Goal: Complete application form: Complete application form

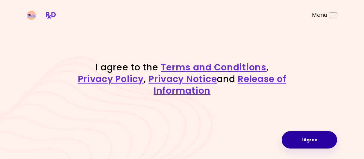
click at [318, 140] on button "I Agree" at bounding box center [308, 139] width 55 height 17
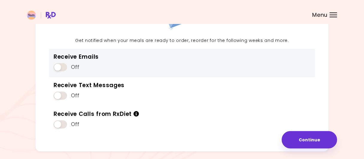
scroll to position [68, 0]
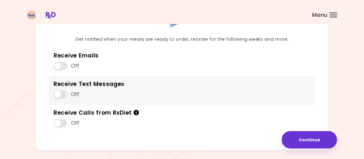
click at [66, 94] on span at bounding box center [60, 94] width 13 height 8
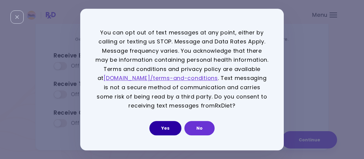
click at [168, 128] on button "Yes" at bounding box center [165, 128] width 32 height 14
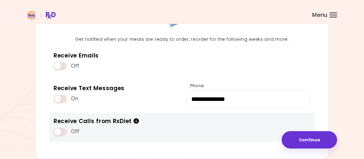
click at [52, 134] on div "Receive Calls from RxDiet Off" at bounding box center [182, 127] width 266 height 29
click at [66, 133] on span at bounding box center [60, 132] width 13 height 8
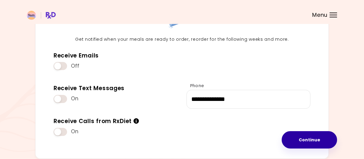
click at [328, 143] on button "Continue" at bounding box center [308, 139] width 55 height 17
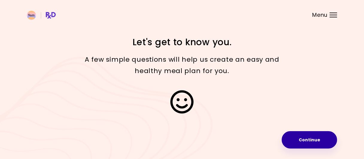
click at [313, 145] on button "Continue" at bounding box center [308, 139] width 55 height 17
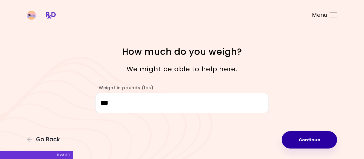
click at [298, 140] on button "Continue" at bounding box center [308, 139] width 55 height 17
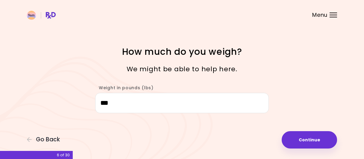
select select "****"
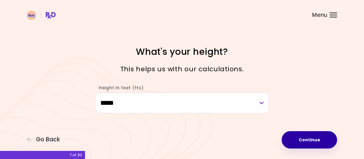
click at [306, 140] on button "Continue" at bounding box center [308, 139] width 55 height 17
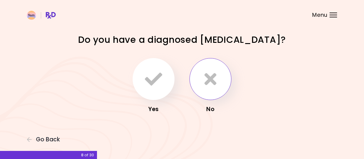
click at [225, 91] on button "button" at bounding box center [210, 79] width 42 height 42
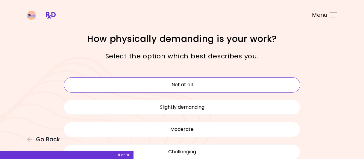
click at [210, 89] on button "Not at all" at bounding box center [182, 84] width 236 height 15
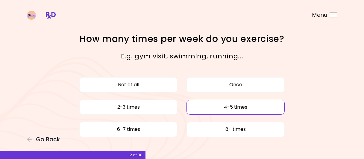
click at [207, 110] on button "4-5 times" at bounding box center [235, 107] width 98 height 15
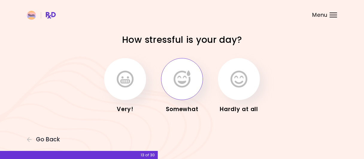
click at [197, 89] on button "button" at bounding box center [182, 79] width 42 height 42
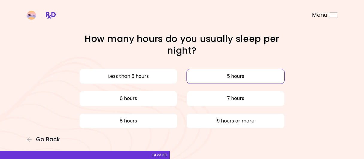
click at [219, 79] on button "5 hours" at bounding box center [235, 76] width 98 height 15
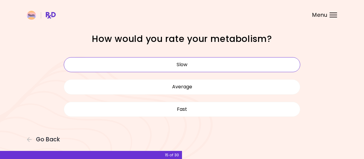
click at [273, 62] on button "Slow" at bounding box center [182, 64] width 236 height 15
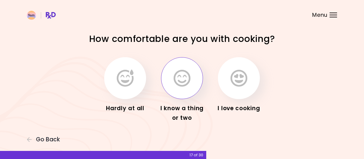
click at [179, 86] on icon "button" at bounding box center [181, 77] width 17 height 17
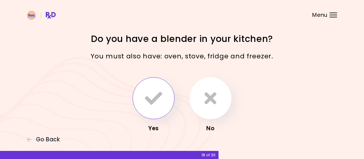
click at [141, 97] on button "button" at bounding box center [154, 98] width 42 height 42
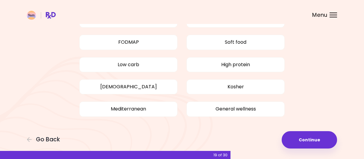
scroll to position [10, 0]
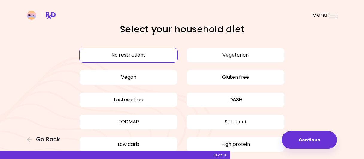
click at [109, 54] on button "No restrictions" at bounding box center [128, 55] width 98 height 15
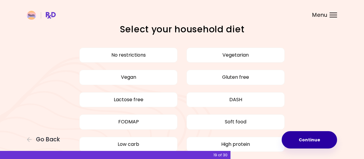
click at [316, 139] on button "Continue" at bounding box center [308, 139] width 55 height 17
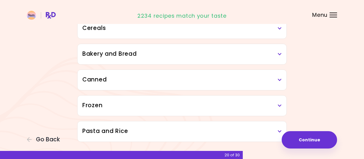
scroll to position [366, 0]
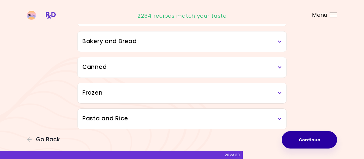
click at [311, 143] on button "Continue" at bounding box center [308, 139] width 55 height 17
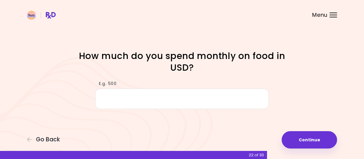
click at [197, 95] on input "E.g. 500" at bounding box center [181, 99] width 173 height 21
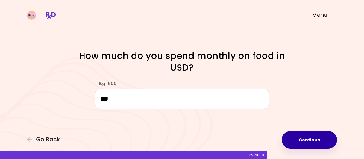
type input "***"
click at [326, 132] on button "Continue" at bounding box center [308, 139] width 55 height 17
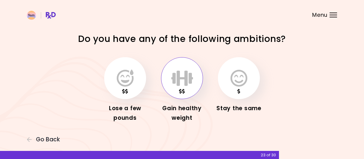
click at [175, 85] on icon "button" at bounding box center [182, 77] width 22 height 17
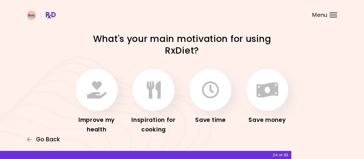
click at [35, 140] on button "Go Back" at bounding box center [45, 139] width 36 height 7
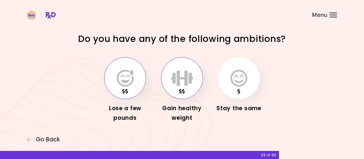
click at [138, 81] on button "button" at bounding box center [125, 78] width 42 height 42
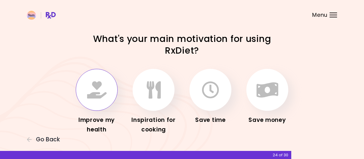
click at [87, 85] on icon "button" at bounding box center [96, 89] width 19 height 17
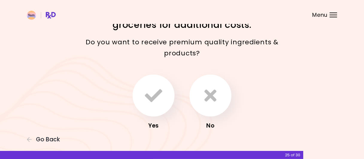
scroll to position [41, 0]
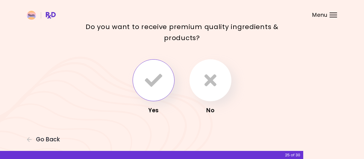
click at [146, 71] on icon "button" at bounding box center [153, 79] width 17 height 17
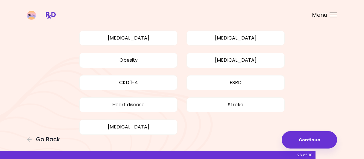
scroll to position [87, 0]
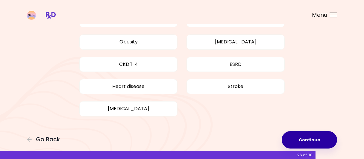
click at [312, 138] on button "Continue" at bounding box center [308, 139] width 55 height 17
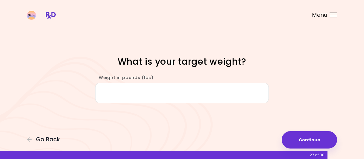
click at [206, 95] on input "Weight in pounds (lbs)" at bounding box center [181, 93] width 173 height 21
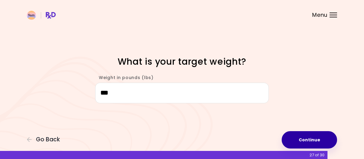
type input "***"
click at [319, 138] on button "Continue" at bounding box center [308, 139] width 55 height 17
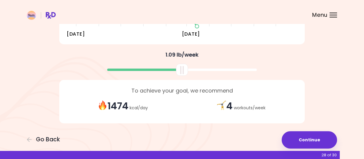
scroll to position [150, 0]
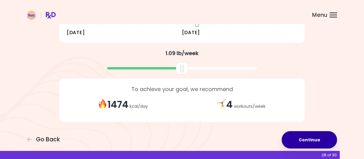
click at [302, 134] on button "Continue" at bounding box center [308, 139] width 55 height 17
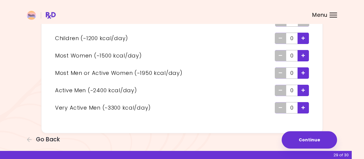
scroll to position [59, 0]
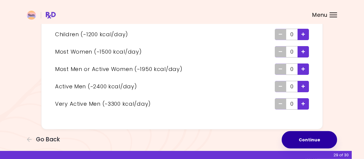
click at [305, 139] on button "Continue" at bounding box center [308, 139] width 55 height 17
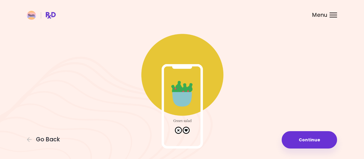
scroll to position [39, 0]
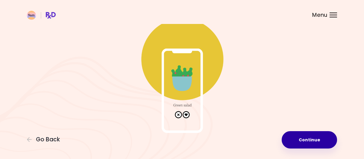
click at [297, 140] on button "Continue" at bounding box center [308, 139] width 55 height 17
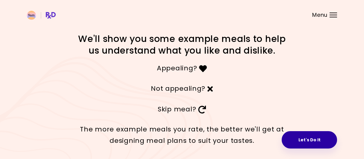
click at [293, 143] on button "Let's Do It" at bounding box center [308, 139] width 55 height 17
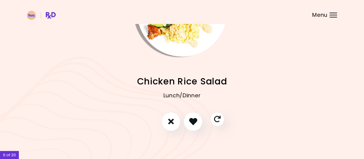
scroll to position [59, 0]
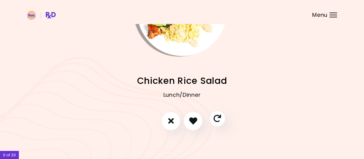
click at [217, 120] on icon "Skip" at bounding box center [216, 118] width 7 height 7
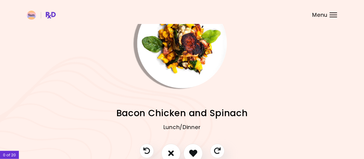
scroll to position [43, 0]
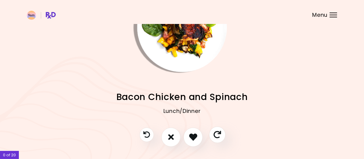
click at [215, 133] on icon "Skip" at bounding box center [216, 134] width 7 height 7
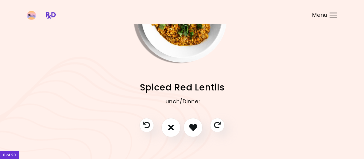
scroll to position [60, 0]
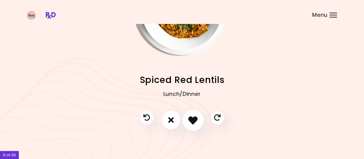
click at [199, 120] on button "I like this recipe" at bounding box center [193, 120] width 22 height 22
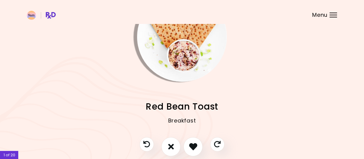
scroll to position [52, 0]
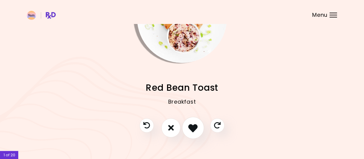
click at [197, 128] on icon "I like this recipe" at bounding box center [192, 127] width 9 height 9
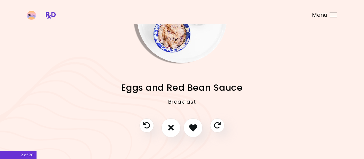
scroll to position [54, 0]
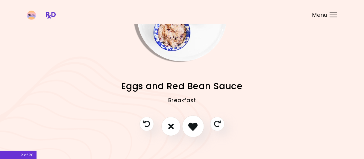
click at [190, 127] on icon "I like this recipe" at bounding box center [192, 125] width 9 height 9
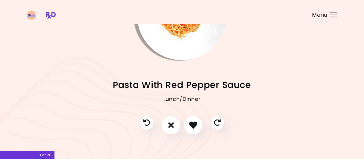
scroll to position [56, 0]
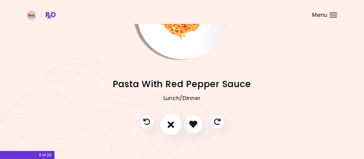
click at [175, 123] on button "I don't like this recipe" at bounding box center [171, 124] width 22 height 22
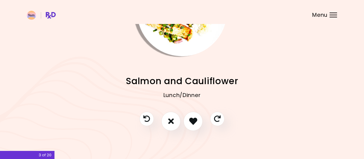
scroll to position [60, 0]
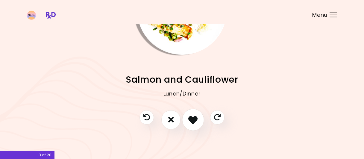
click at [187, 121] on button "I like this recipe" at bounding box center [193, 120] width 22 height 22
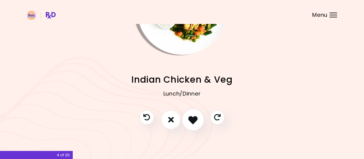
click at [198, 116] on button "I like this recipe" at bounding box center [193, 120] width 22 height 22
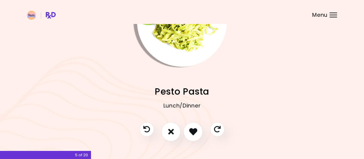
scroll to position [62, 0]
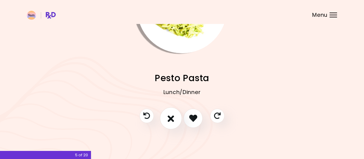
click at [167, 120] on button "I don't like this recipe" at bounding box center [171, 118] width 22 height 22
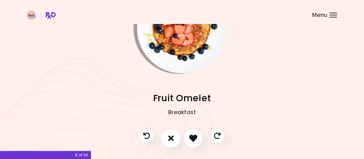
scroll to position [54, 0]
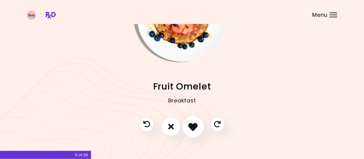
click at [192, 127] on icon "I like this recipe" at bounding box center [192, 126] width 9 height 9
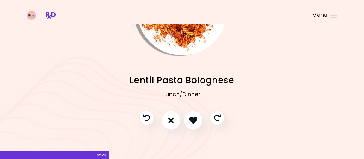
scroll to position [62, 0]
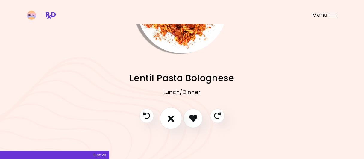
click at [172, 119] on icon "I don't like this recipe" at bounding box center [171, 117] width 7 height 9
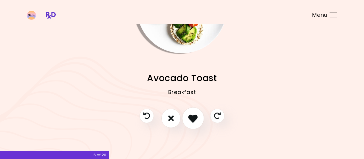
click at [199, 115] on button "I like this recipe" at bounding box center [193, 118] width 22 height 22
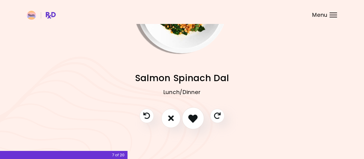
click at [190, 119] on icon "I like this recipe" at bounding box center [192, 117] width 9 height 9
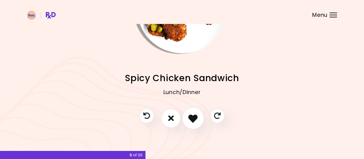
click at [191, 119] on icon "I like this recipe" at bounding box center [192, 117] width 9 height 9
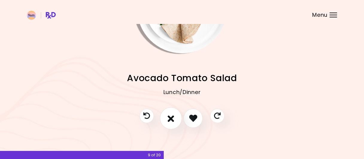
click at [175, 115] on button "I don't like this recipe" at bounding box center [171, 118] width 22 height 22
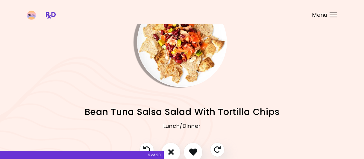
scroll to position [28, 0]
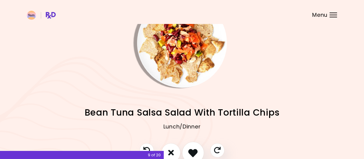
click at [196, 152] on icon "I like this recipe" at bounding box center [192, 152] width 9 height 9
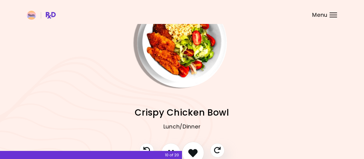
click at [195, 150] on icon "I like this recipe" at bounding box center [192, 152] width 9 height 9
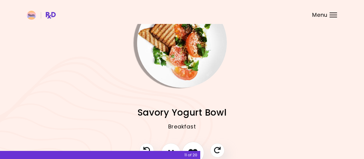
click at [188, 144] on button "I like this recipe" at bounding box center [193, 152] width 22 height 22
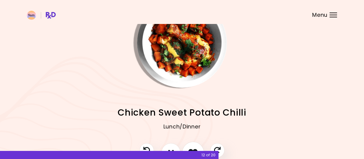
click at [195, 148] on icon "I like this recipe" at bounding box center [192, 152] width 9 height 9
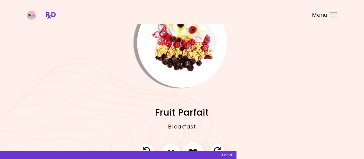
click at [191, 145] on button "I like this recipe" at bounding box center [193, 152] width 22 height 22
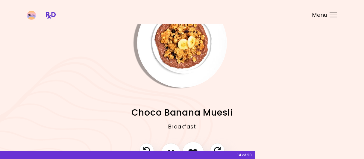
click at [191, 144] on button "I like this recipe" at bounding box center [193, 152] width 22 height 22
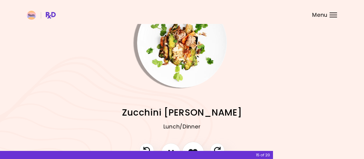
click at [191, 144] on button "I like this recipe" at bounding box center [193, 152] width 22 height 22
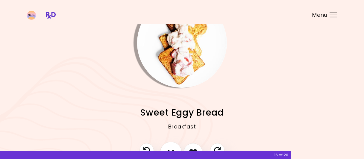
click at [176, 145] on button "I don't like this recipe" at bounding box center [171, 152] width 22 height 22
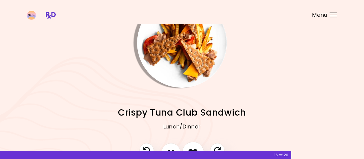
click at [192, 147] on button "I like this recipe" at bounding box center [193, 152] width 22 height 22
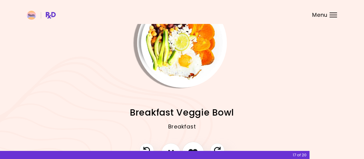
click at [195, 148] on icon "I like this recipe" at bounding box center [192, 152] width 9 height 9
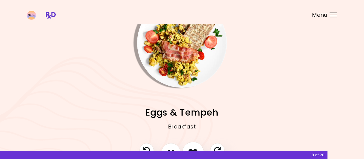
click at [192, 150] on icon "I like this recipe" at bounding box center [192, 152] width 9 height 9
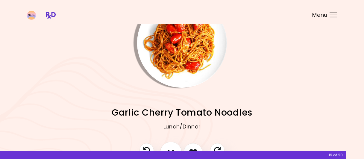
click at [174, 148] on icon "I don't like this recipe" at bounding box center [171, 152] width 7 height 9
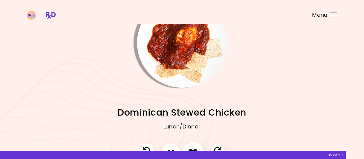
click at [193, 148] on icon "I like this recipe" at bounding box center [192, 152] width 9 height 9
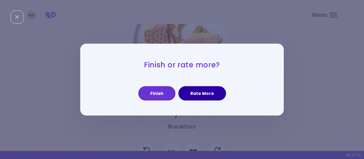
click at [188, 97] on button "Rate More" at bounding box center [202, 93] width 48 height 14
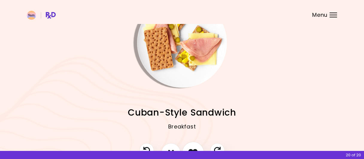
click at [191, 147] on button "I like this recipe" at bounding box center [193, 152] width 22 height 22
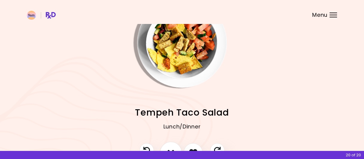
click at [173, 144] on button "I don't like this recipe" at bounding box center [171, 152] width 22 height 22
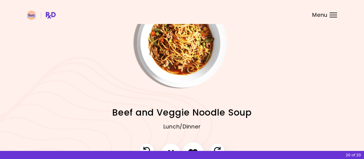
click at [187, 146] on button "I like this recipe" at bounding box center [193, 152] width 22 height 22
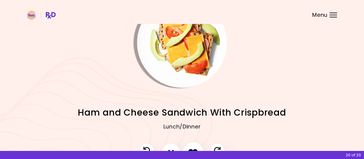
click at [199, 149] on button "I like this recipe" at bounding box center [193, 152] width 22 height 22
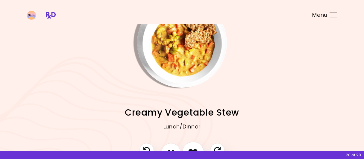
click at [199, 149] on button "I like this recipe" at bounding box center [193, 152] width 22 height 22
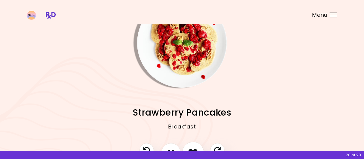
click at [189, 147] on button "I like this recipe" at bounding box center [193, 152] width 22 height 22
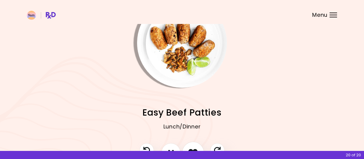
click at [189, 147] on button "I like this recipe" at bounding box center [193, 152] width 22 height 22
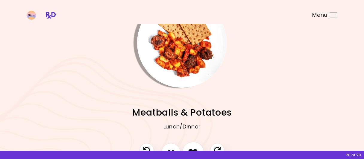
click at [189, 147] on button "I like this recipe" at bounding box center [193, 152] width 22 height 22
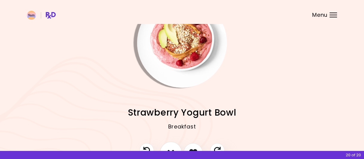
click at [170, 145] on button "I don't like this recipe" at bounding box center [171, 152] width 22 height 22
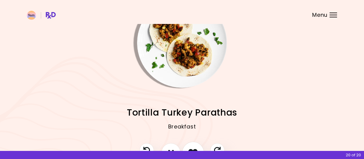
click at [190, 147] on button "I like this recipe" at bounding box center [193, 152] width 22 height 22
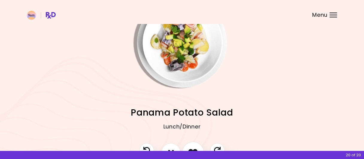
click at [190, 147] on button "I like this recipe" at bounding box center [193, 152] width 22 height 22
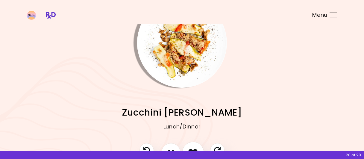
click at [190, 147] on button "I like this recipe" at bounding box center [193, 152] width 22 height 22
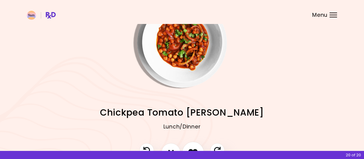
click at [190, 147] on button "I like this recipe" at bounding box center [193, 152] width 22 height 22
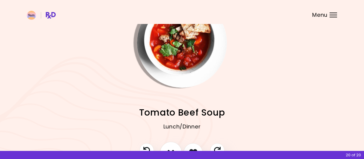
click at [174, 144] on button "I don't like this recipe" at bounding box center [171, 152] width 22 height 22
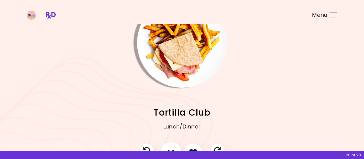
click at [173, 147] on button "I don't like this recipe" at bounding box center [171, 152] width 22 height 22
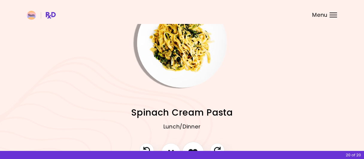
click at [188, 147] on button "I like this recipe" at bounding box center [193, 152] width 22 height 22
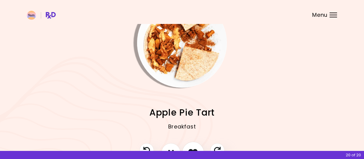
click at [194, 146] on button "I like this recipe" at bounding box center [193, 152] width 22 height 22
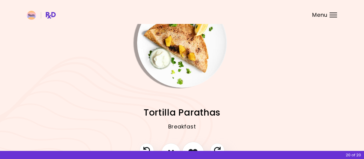
click at [194, 146] on button "I like this recipe" at bounding box center [193, 152] width 22 height 22
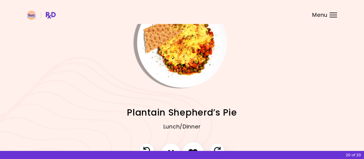
click at [194, 146] on button "I like this recipe" at bounding box center [193, 152] width 22 height 22
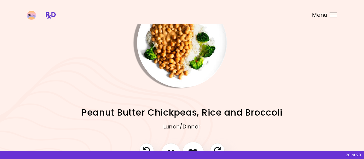
click at [194, 146] on button "I like this recipe" at bounding box center [193, 152] width 22 height 22
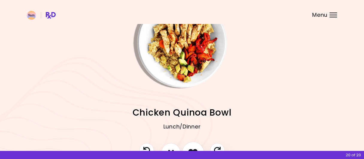
click at [194, 146] on button "I like this recipe" at bounding box center [193, 152] width 22 height 22
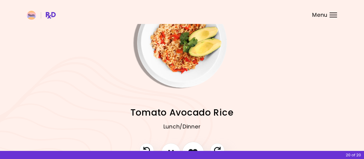
click at [194, 146] on button "I like this recipe" at bounding box center [193, 152] width 22 height 22
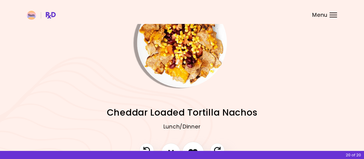
click at [194, 146] on button "I like this recipe" at bounding box center [193, 152] width 22 height 22
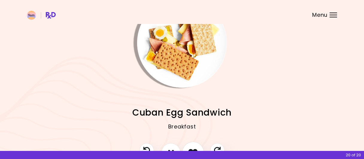
click at [194, 146] on button "I like this recipe" at bounding box center [193, 152] width 22 height 22
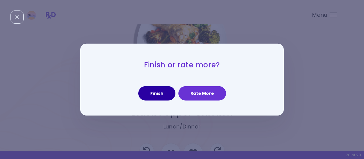
click at [161, 89] on button "Finish" at bounding box center [156, 93] width 37 height 14
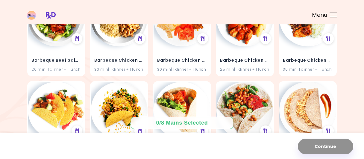
scroll to position [1724, 0]
